Goal: Information Seeking & Learning: Understand process/instructions

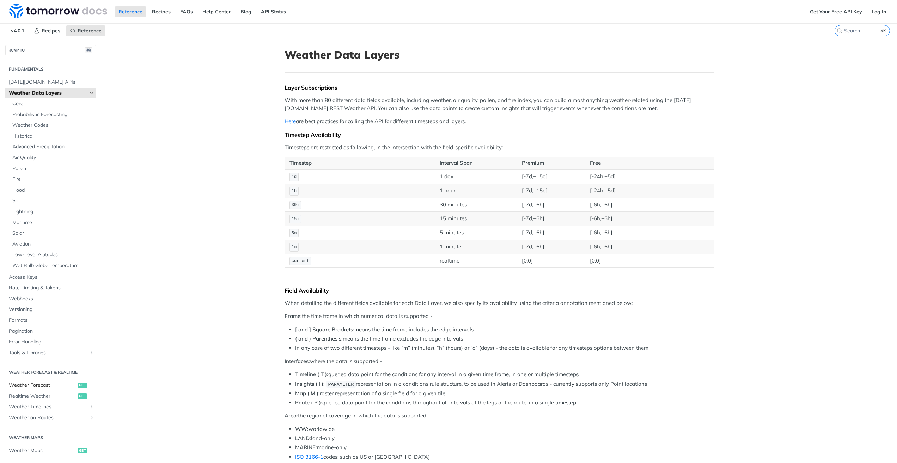
click at [58, 384] on span "Weather Forecast" at bounding box center [42, 385] width 67 height 7
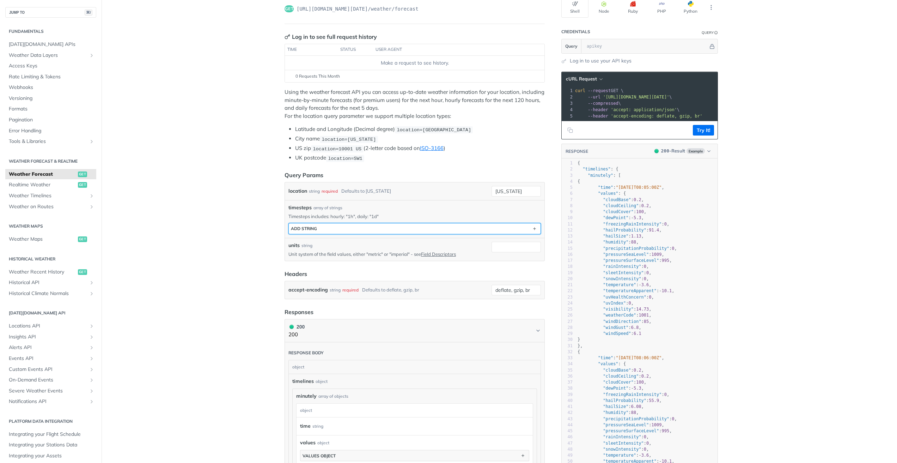
click at [363, 223] on button "ADD string" at bounding box center [415, 228] width 252 height 11
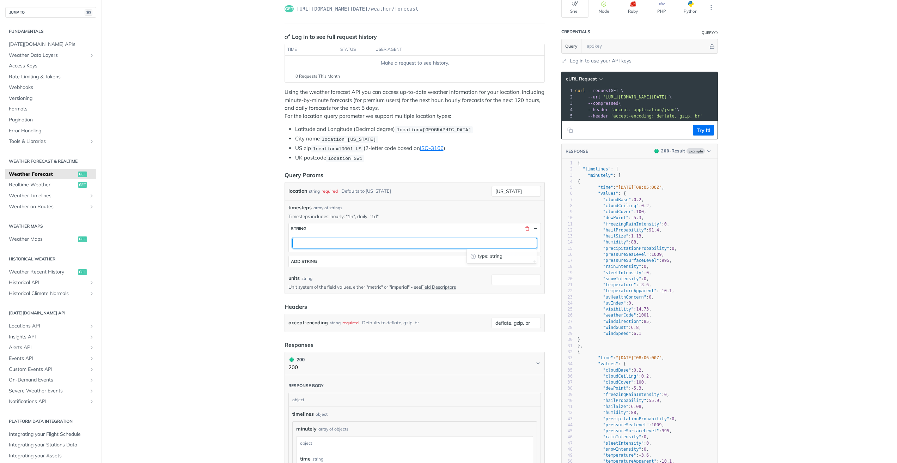
click at [353, 243] on input "text" at bounding box center [414, 243] width 245 height 11
click at [488, 244] on input "text" at bounding box center [414, 243] width 245 height 11
type input "1d"
click at [590, 165] on pre "{" at bounding box center [646, 163] width 141 height 6
click at [361, 182] on div "location string required Defaults to [US_STATE] [US_STATE]" at bounding box center [415, 191] width 260 height 18
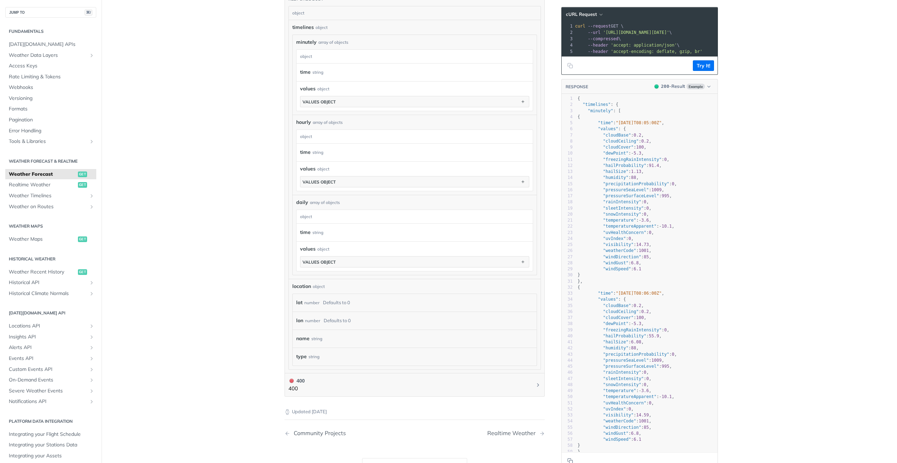
click at [356, 187] on div "values object values object" at bounding box center [415, 176] width 236 height 30
click at [354, 182] on button "values object" at bounding box center [414, 181] width 229 height 11
